Goal: Task Accomplishment & Management: Manage account settings

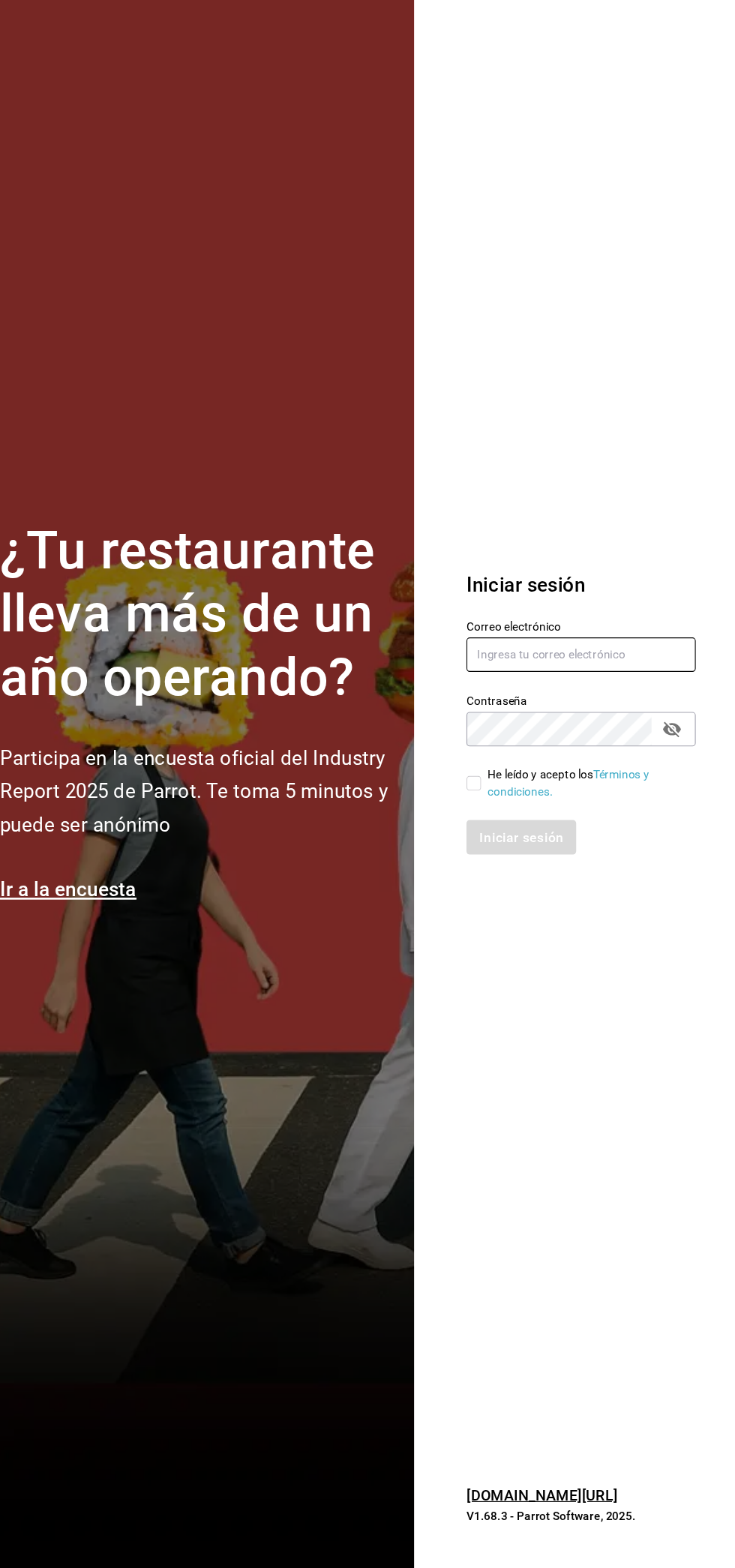
click at [633, 730] on input "text" at bounding box center [593, 731] width 210 height 31
type input "blanquito.car@icloud.com"
click at [496, 849] on input "He leído y acepto los Términos y condiciones." at bounding box center [496, 849] width 14 height 14
checkbox input "true"
click at [560, 892] on font "Iniciar sesión" at bounding box center [540, 898] width 76 height 15
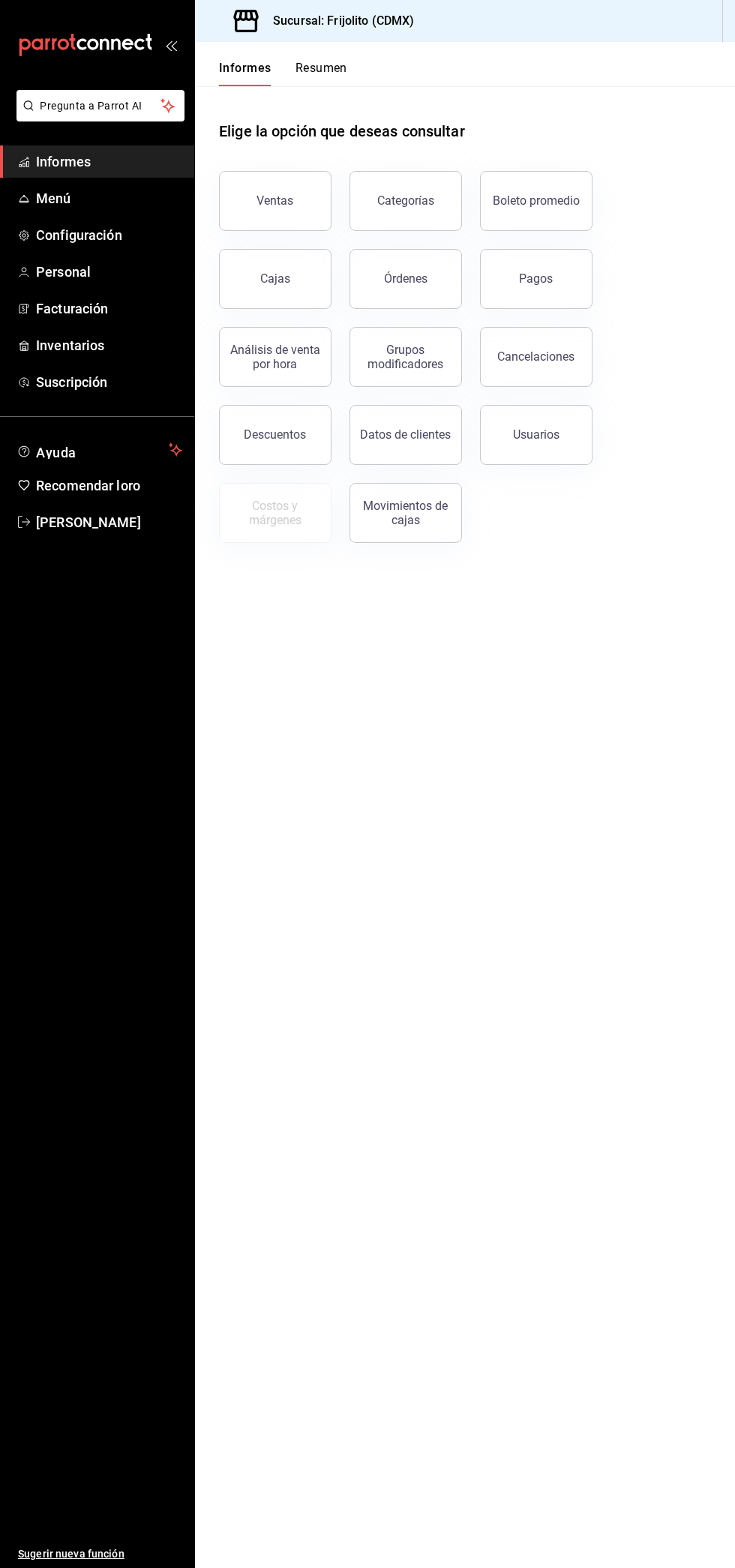
click at [59, 192] on font "Menú" at bounding box center [54, 198] width 35 height 16
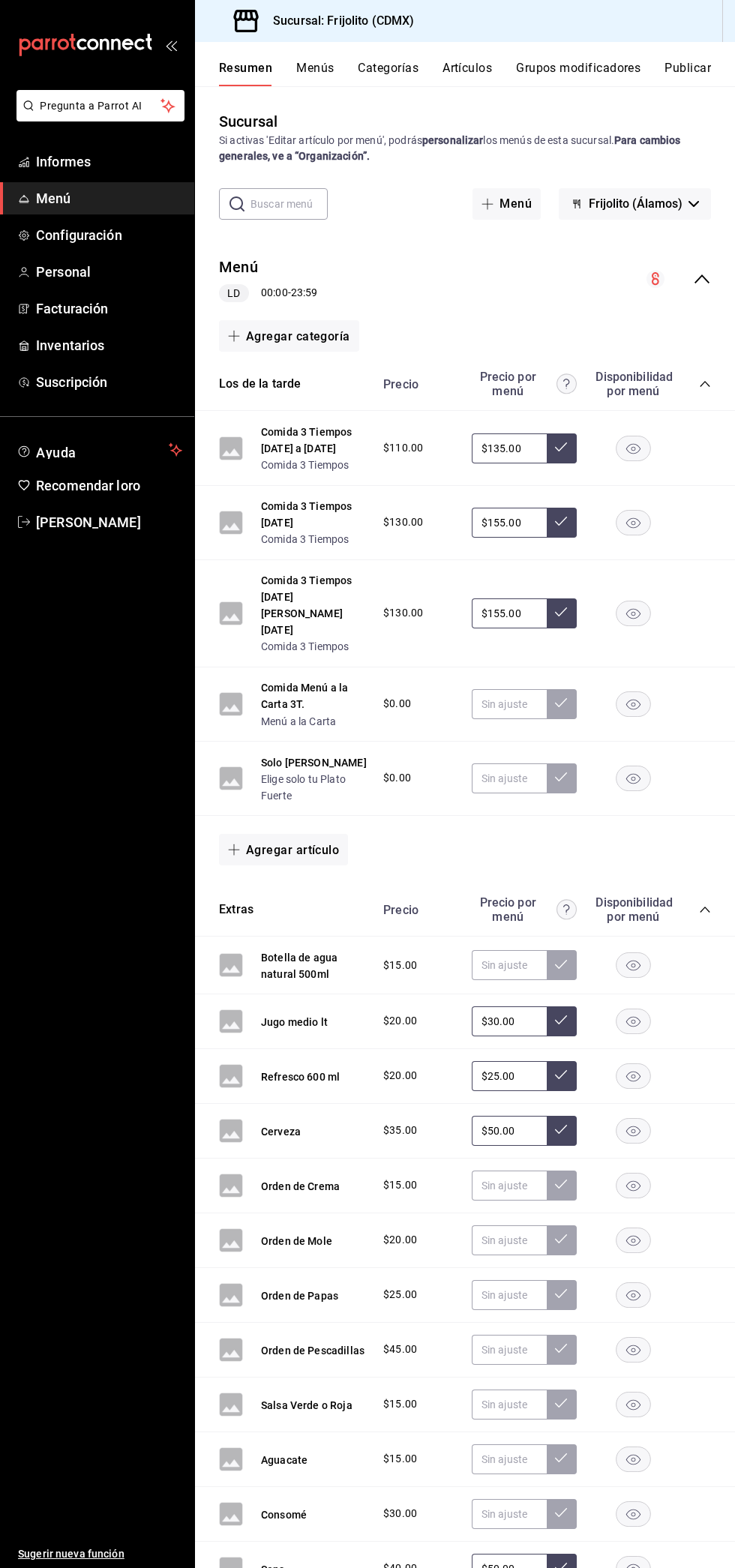
click at [281, 715] on font "Menú a la Carta" at bounding box center [298, 721] width 75 height 12
